Goal: Find contact information: Find contact information

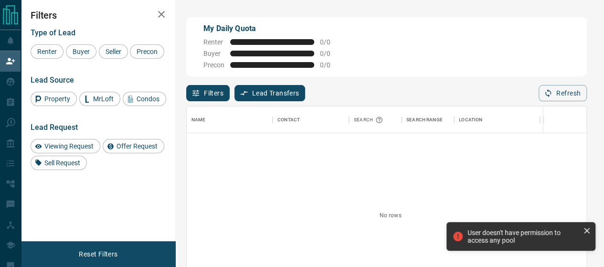
scroll to position [191, 400]
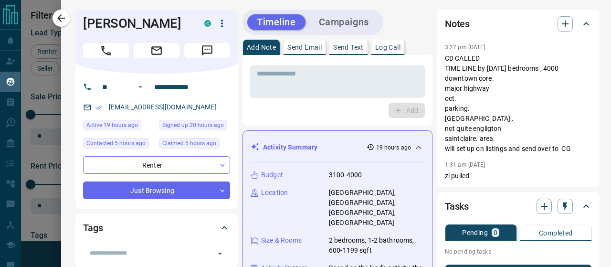
scroll to position [353, 0]
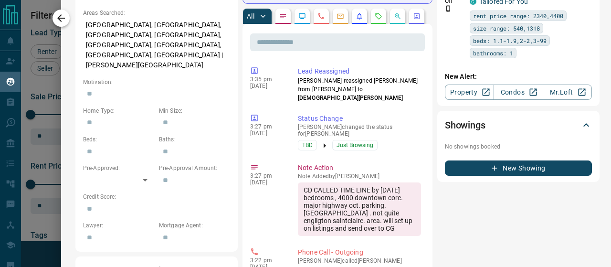
click at [57, 20] on icon "button" at bounding box center [60, 17] width 11 height 11
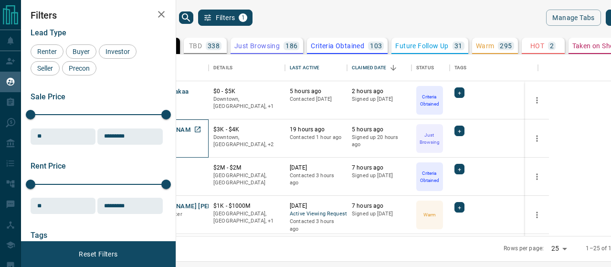
click at [204, 147] on div "C" at bounding box center [174, 146] width 57 height 8
click at [197, 129] on button "Tony Nzoigba" at bounding box center [171, 129] width 50 height 9
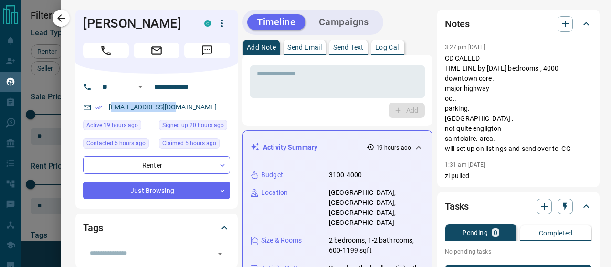
drag, startPoint x: 183, startPoint y: 109, endPoint x: 111, endPoint y: 105, distance: 72.6
click at [111, 105] on div "nzoigbat@gmail.com" at bounding box center [156, 107] width 147 height 16
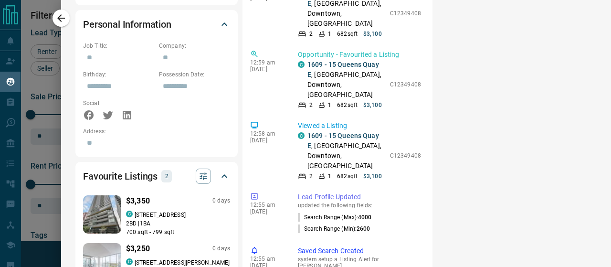
scroll to position [484, 0]
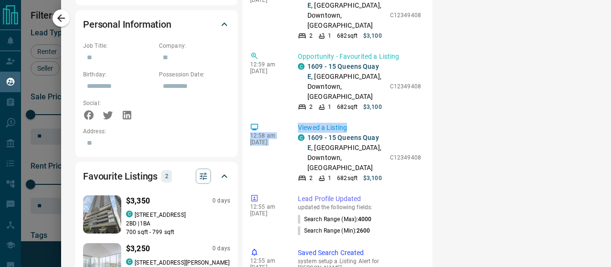
drag, startPoint x: 420, startPoint y: 83, endPoint x: 417, endPoint y: 133, distance: 50.2
click at [417, 133] on div "​ 3:35 pm Aug 18 2025 Lead Reassigned Zach Lahartinger reassigned Tony from Zac…" at bounding box center [337, 184] width 190 height 812
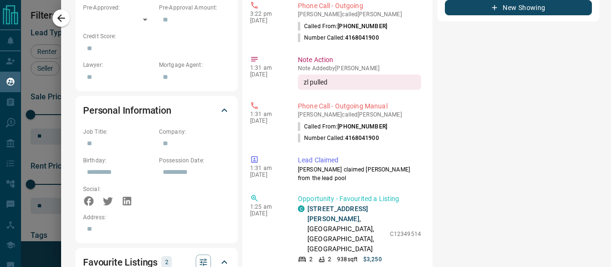
scroll to position [80, 0]
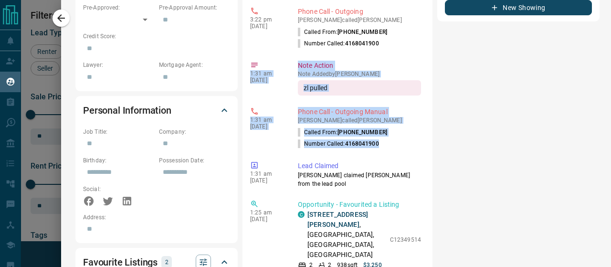
drag, startPoint x: 411, startPoint y: 113, endPoint x: 419, endPoint y: 42, distance: 71.1
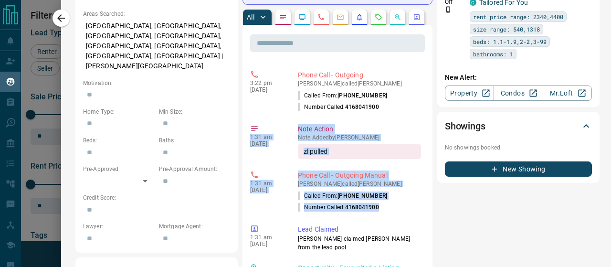
scroll to position [198, 0]
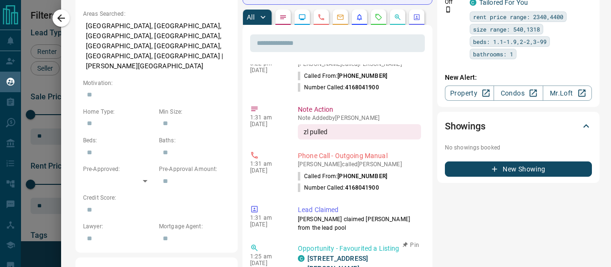
drag, startPoint x: 339, startPoint y: 240, endPoint x: 309, endPoint y: 232, distance: 30.7
copy p "2210 - 23 Sheppard Avenue E ,"
